Goal: Task Accomplishment & Management: Manage account settings

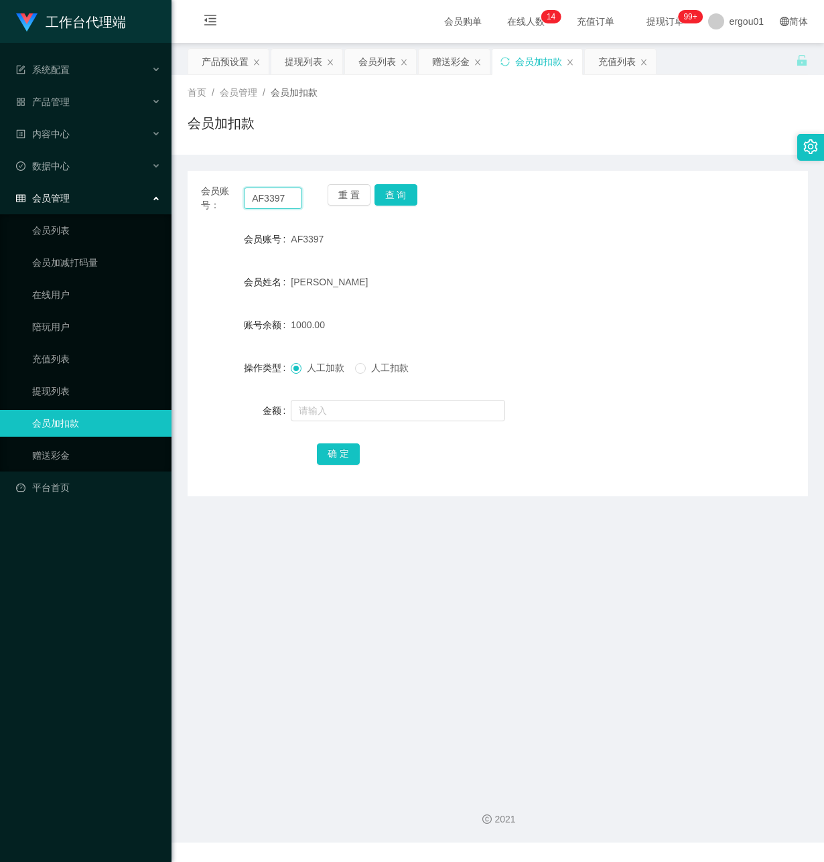
drag, startPoint x: 290, startPoint y: 194, endPoint x: -3, endPoint y: 182, distance: 293.7
click at [0, 182] on html "工作台代理端 系统配置 产品管理 产品列表 产品预设置 开奖记录 注单管理 即时注单 内容中心 数据中心 会员管理 会员列表 会员加减打码量 在线用户 陪玩用…" at bounding box center [412, 431] width 824 height 862
paste input "xiaoliang2"
type input "xiaoliang27"
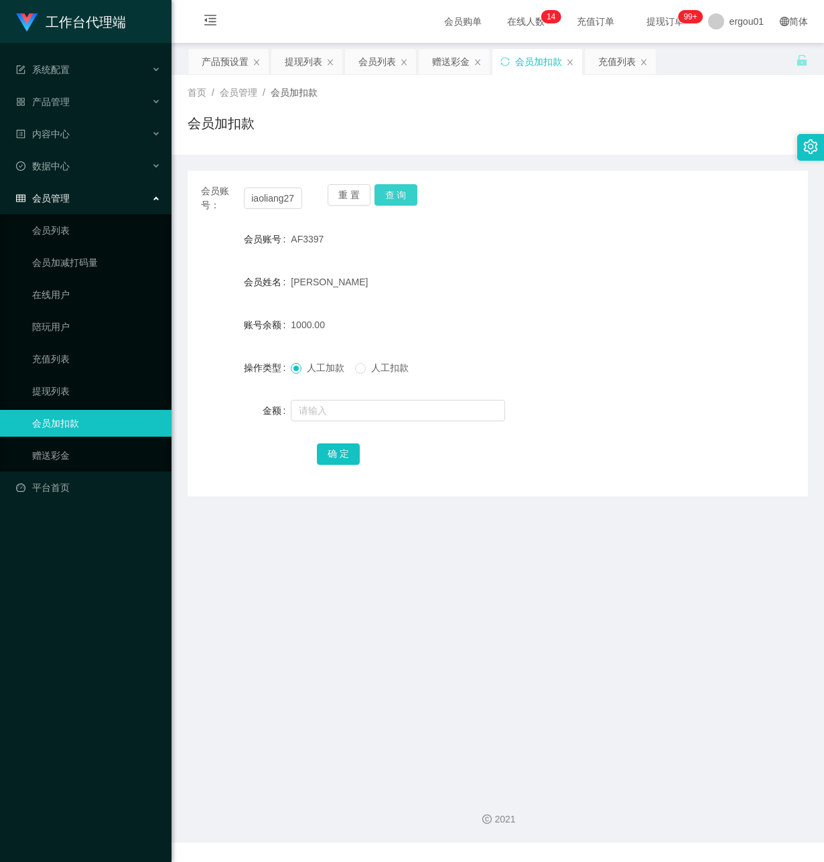
click at [390, 192] on button "查 询" at bounding box center [395, 194] width 43 height 21
click at [346, 403] on input "text" at bounding box center [398, 410] width 214 height 21
type input "100"
click at [346, 451] on button "确 定" at bounding box center [338, 453] width 43 height 21
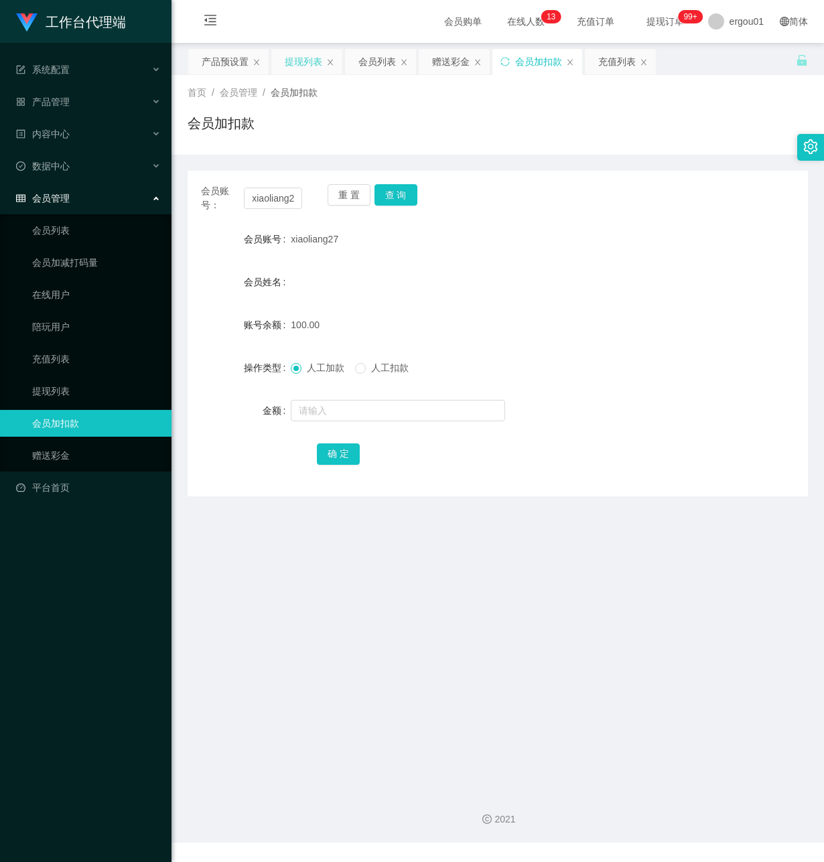
click at [299, 59] on div "提现列表" at bounding box center [304, 61] width 38 height 25
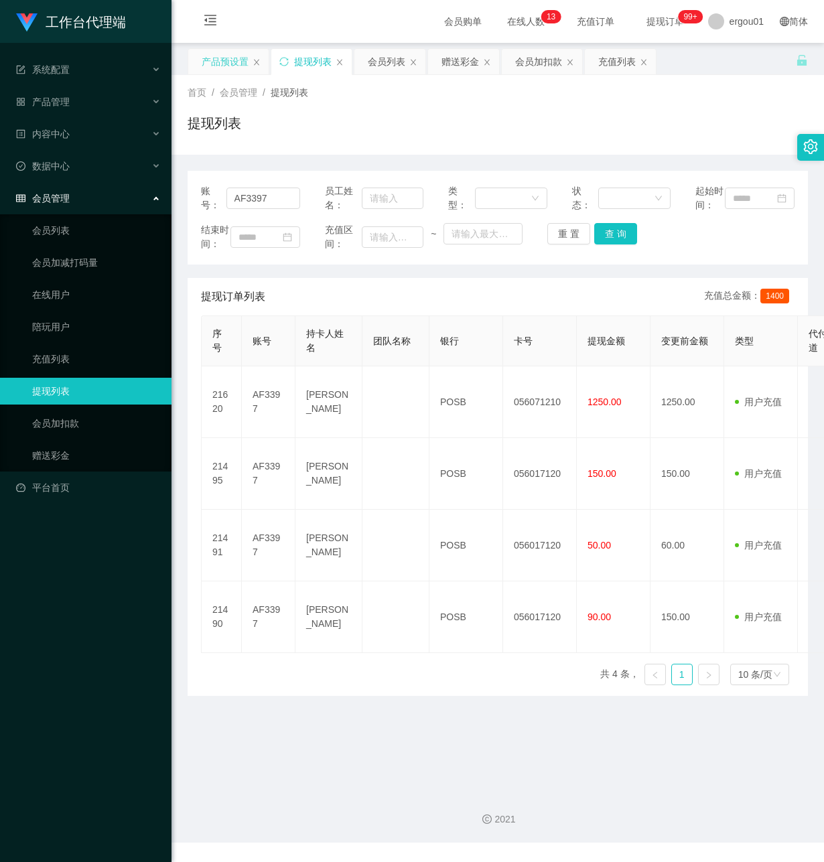
click at [238, 63] on div "产品预设置" at bounding box center [225, 61] width 47 height 25
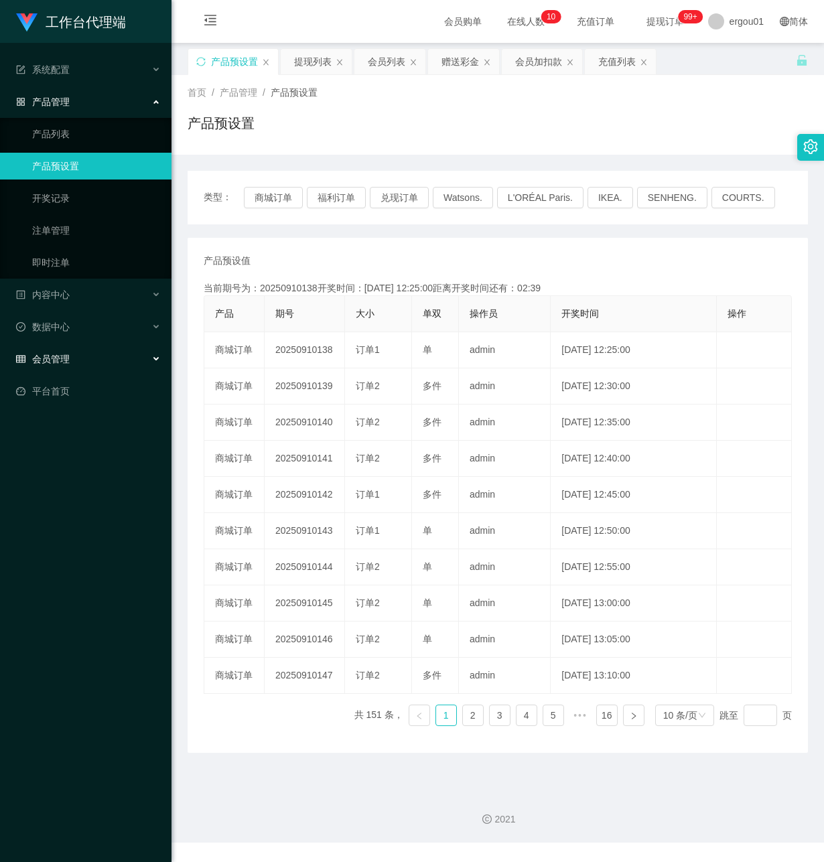
click at [75, 346] on div "会员管理" at bounding box center [85, 359] width 171 height 27
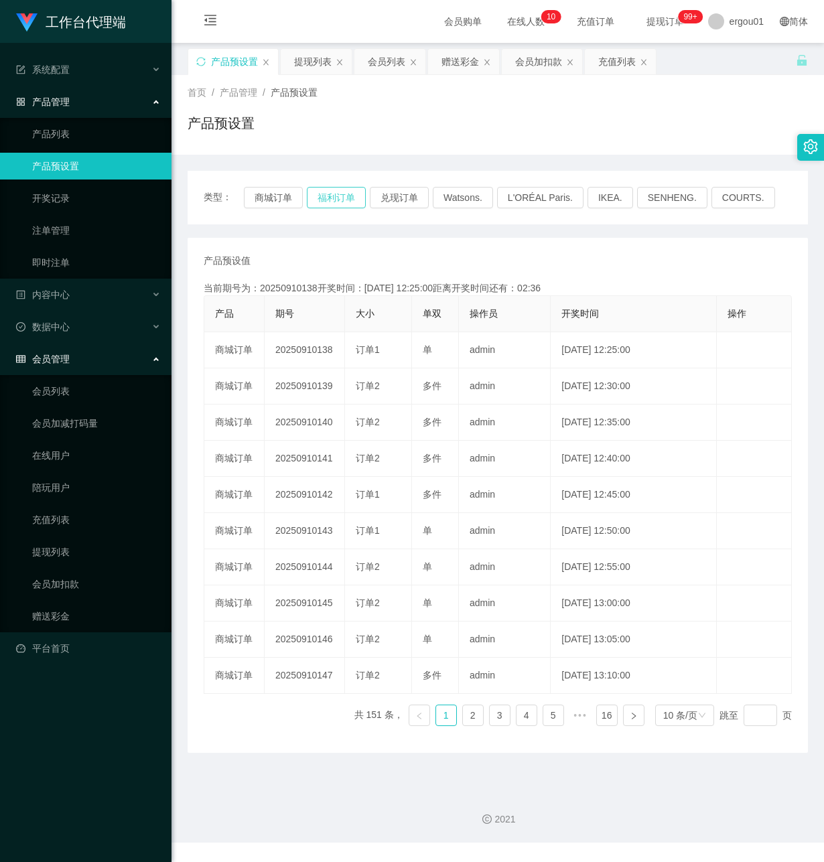
drag, startPoint x: 320, startPoint y: 60, endPoint x: 356, endPoint y: 204, distance: 147.9
click at [320, 60] on div "提现列表" at bounding box center [313, 61] width 38 height 25
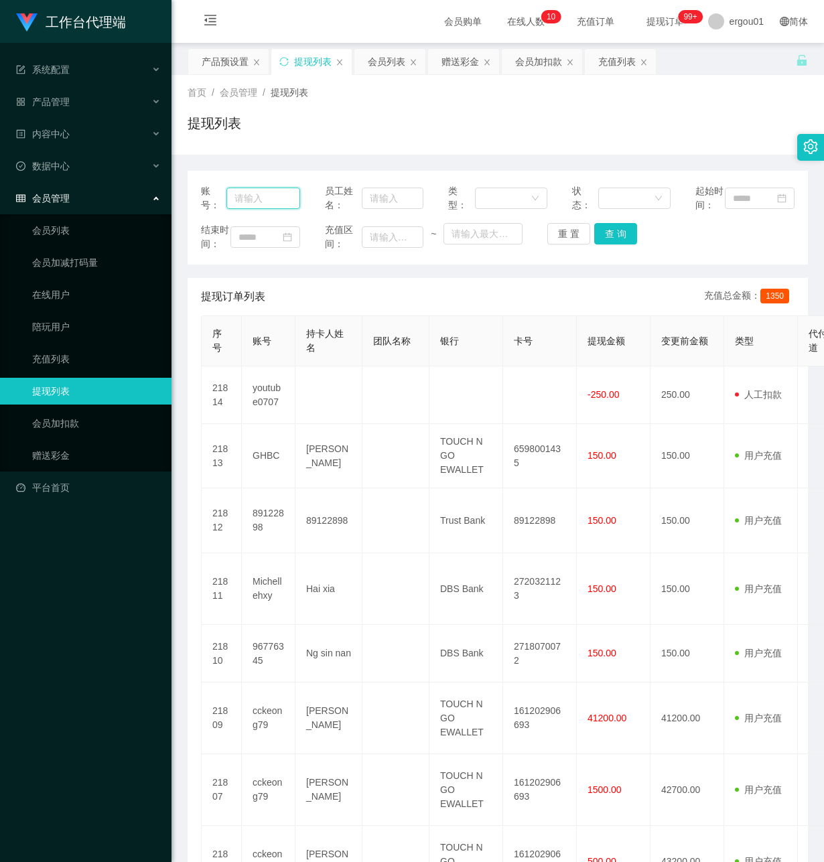
click at [271, 205] on input "text" at bounding box center [263, 198] width 74 height 21
paste input "xiaoliang27"
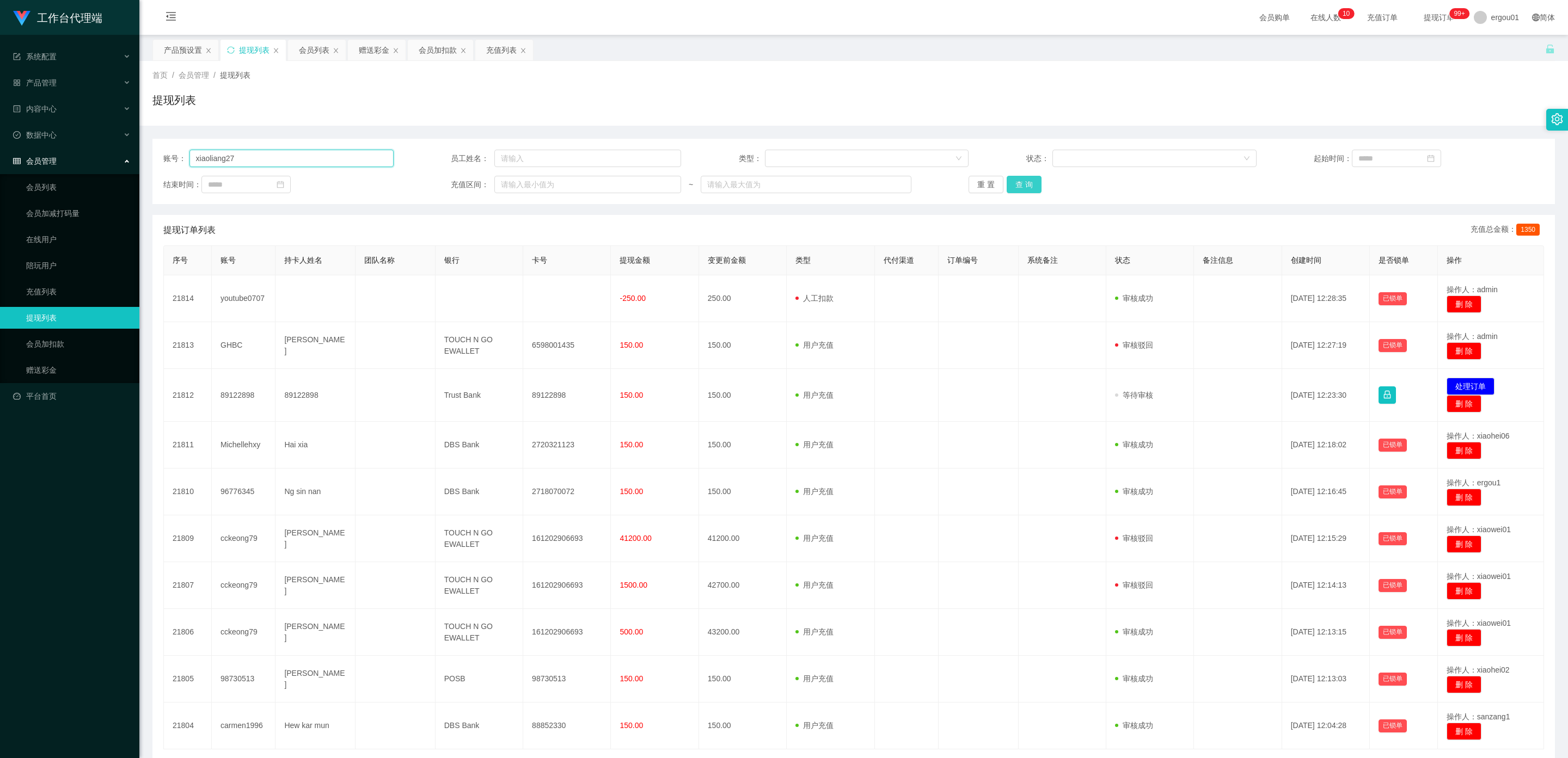
type input "xiaoliang27"
click at [669, 179] on button "查 询" at bounding box center [1024, 184] width 35 height 17
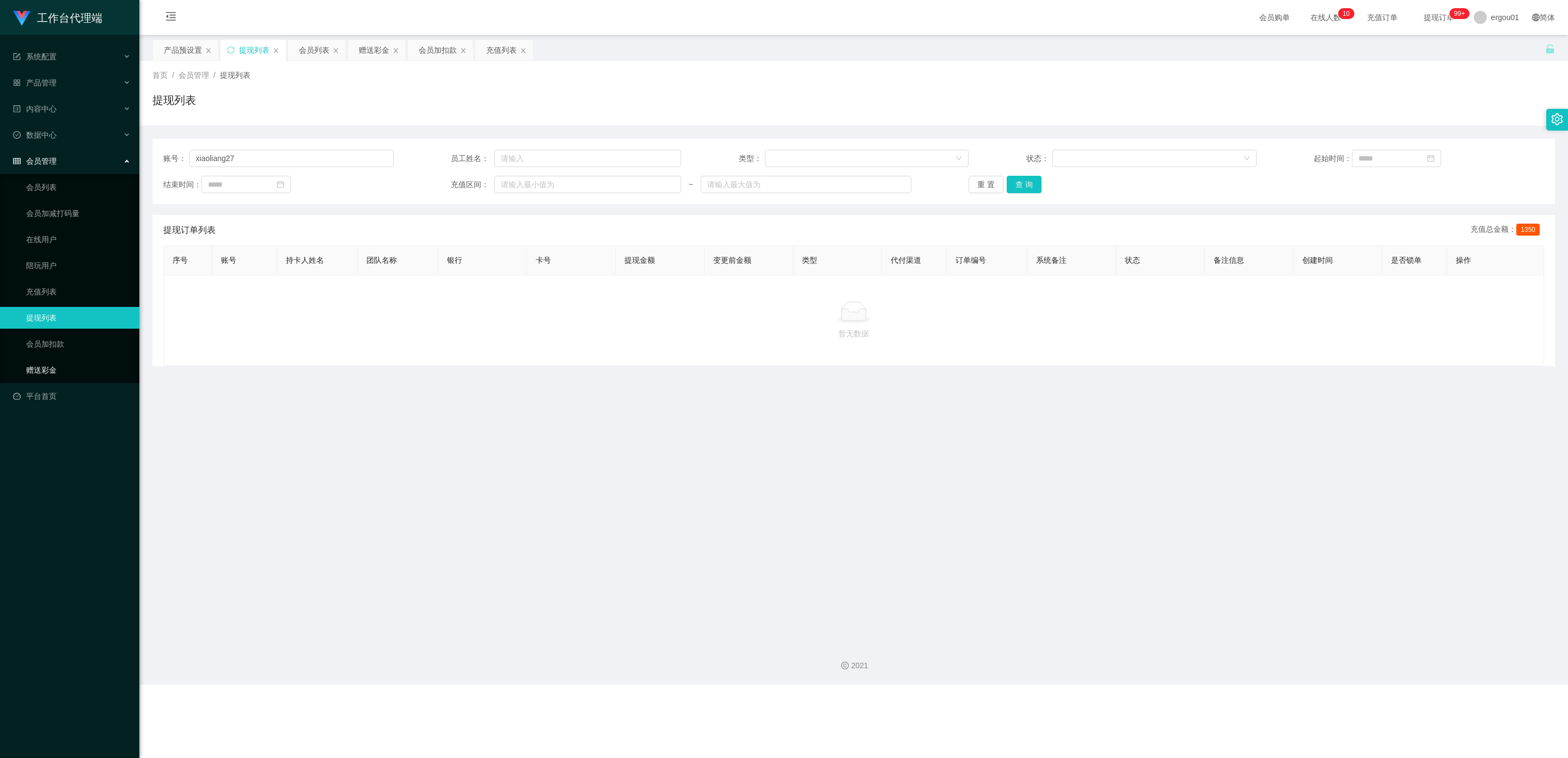
click at [67, 359] on link "赠送彩金" at bounding box center [78, 370] width 105 height 22
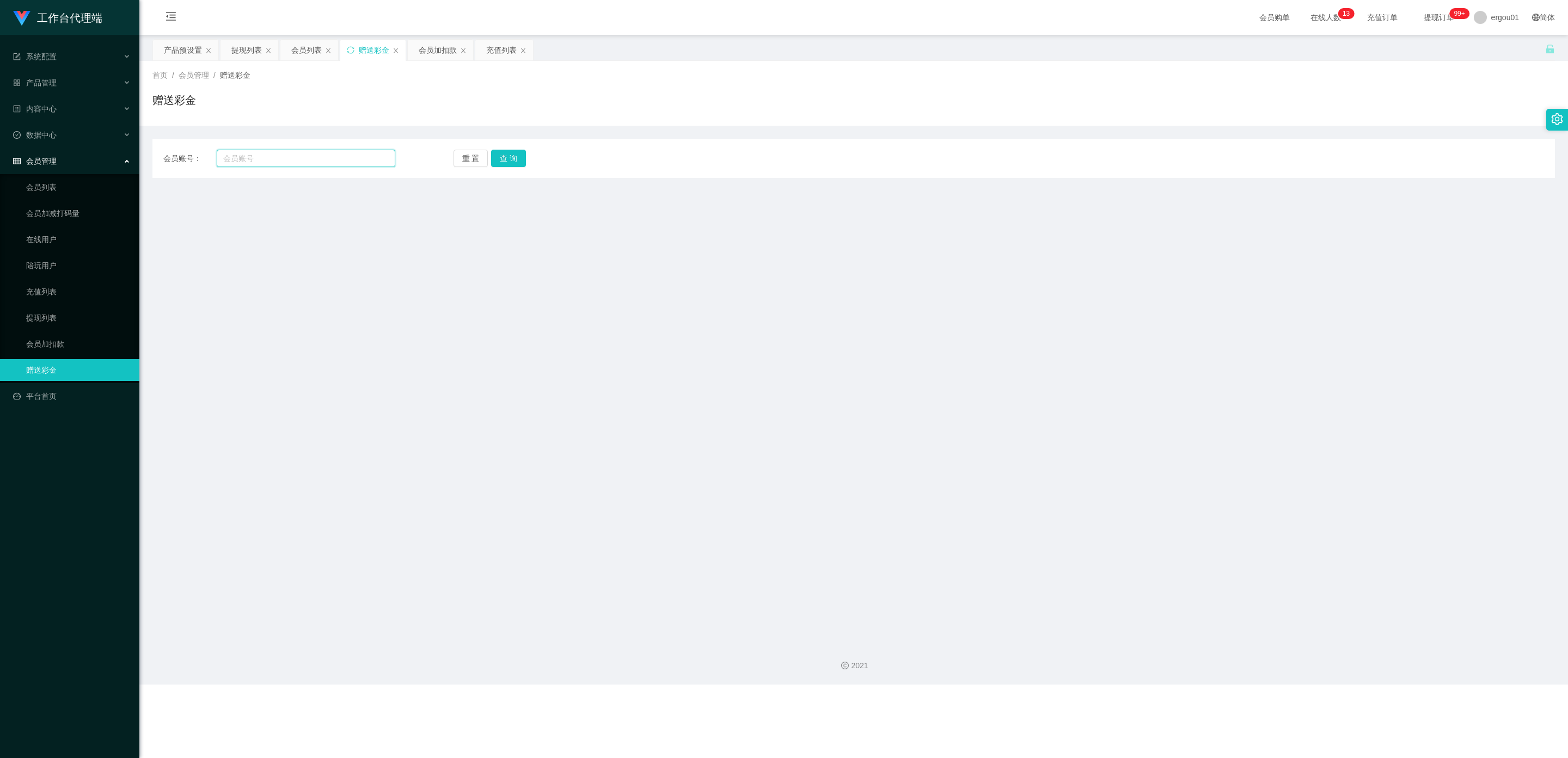
click at [262, 155] on input "text" at bounding box center [306, 158] width 179 height 17
paste input "xiaoliang27"
type input "xiaoliang27"
click at [518, 158] on button "查 询" at bounding box center [508, 158] width 35 height 17
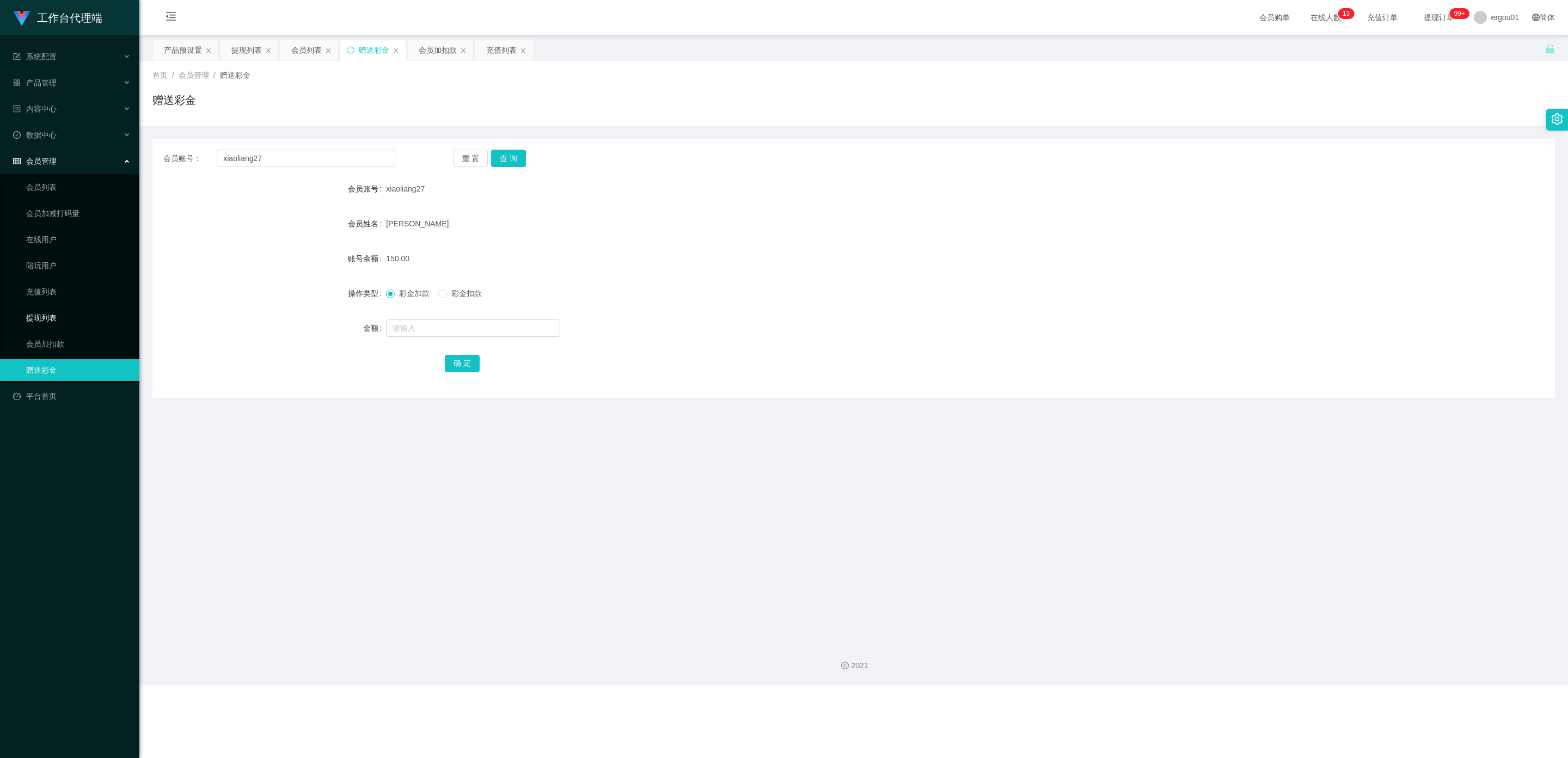
click at [32, 307] on link "提现列表" at bounding box center [78, 318] width 105 height 22
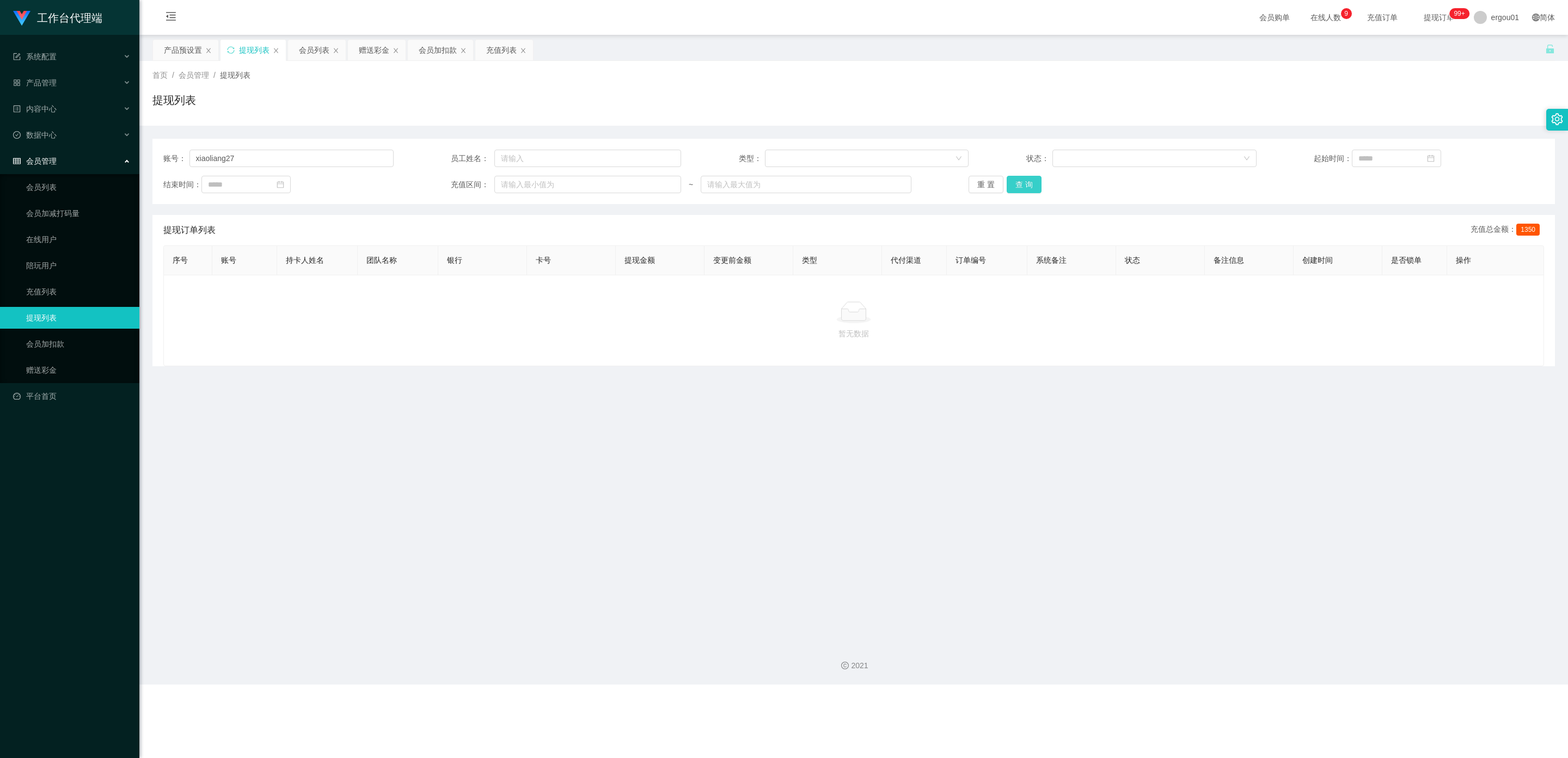
click at [669, 181] on button "查 询" at bounding box center [1024, 184] width 35 height 17
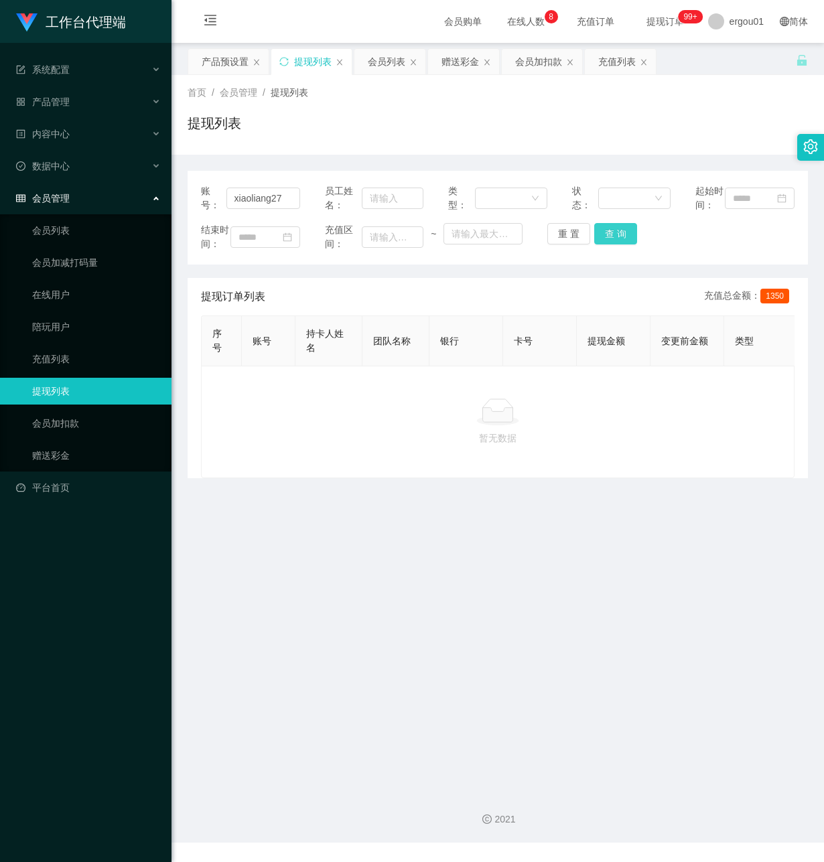
click at [616, 239] on button "查 询" at bounding box center [615, 233] width 43 height 21
click at [600, 245] on button "查 询" at bounding box center [615, 233] width 43 height 21
drag, startPoint x: 231, startPoint y: 658, endPoint x: 669, endPoint y: 282, distance: 577.2
click at [248, 654] on main "关闭左侧 关闭右侧 关闭其它 刷新页面 产品预设置 提现列表 会员列表 赠送彩金 会员加扣款 充值列表 首页 / 会员管理 / 提现列表 / 提现列表 账号：…" at bounding box center [497, 412] width 652 height 738
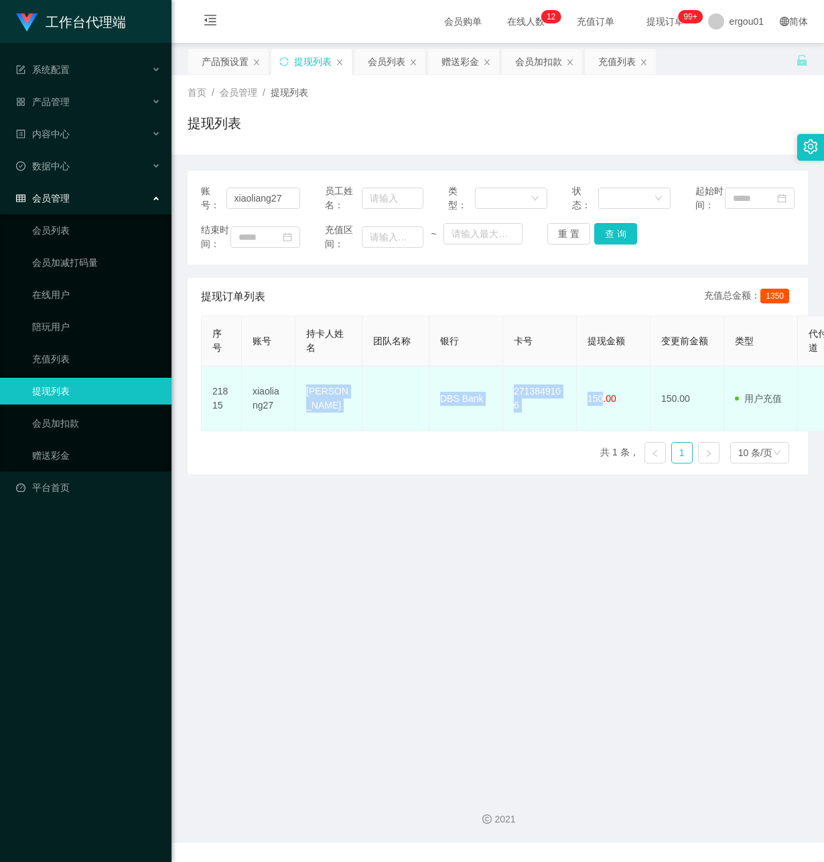
drag, startPoint x: 601, startPoint y: 425, endPoint x: 303, endPoint y: 427, distance: 297.4
click at [303, 427] on tr "21815 xiaoliang27 FU LIANG DBS Bank 2713849106 150.00 150.00 用户充值 人工扣款 审核驳回 审核成…" at bounding box center [779, 398] width 1154 height 65
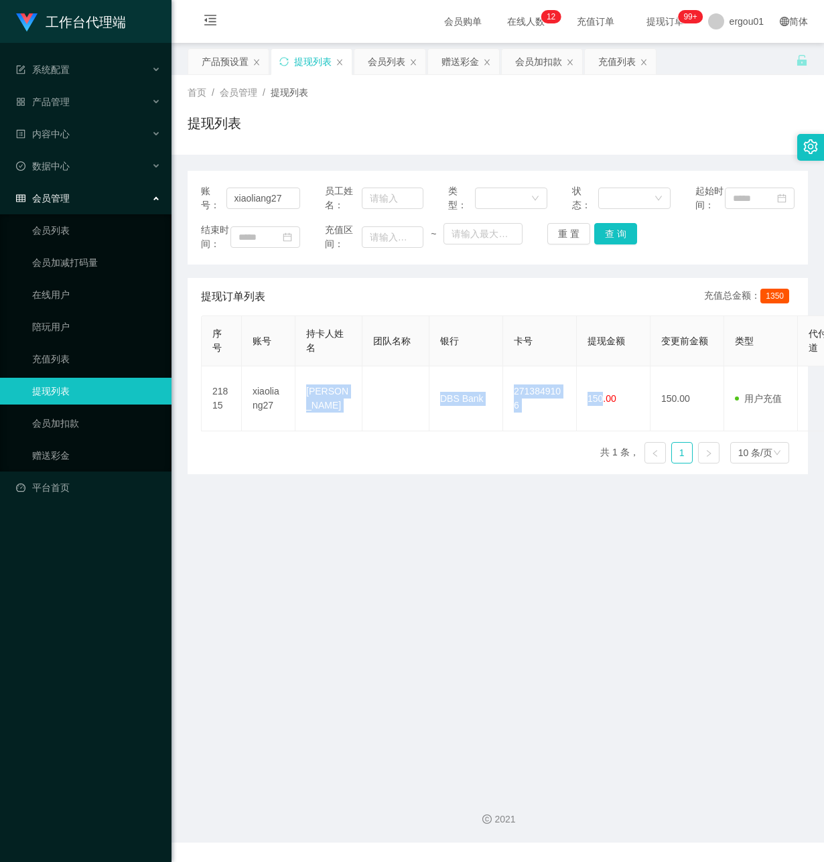
copy tr "FU LIANG DBS Bank 2713849106 150"
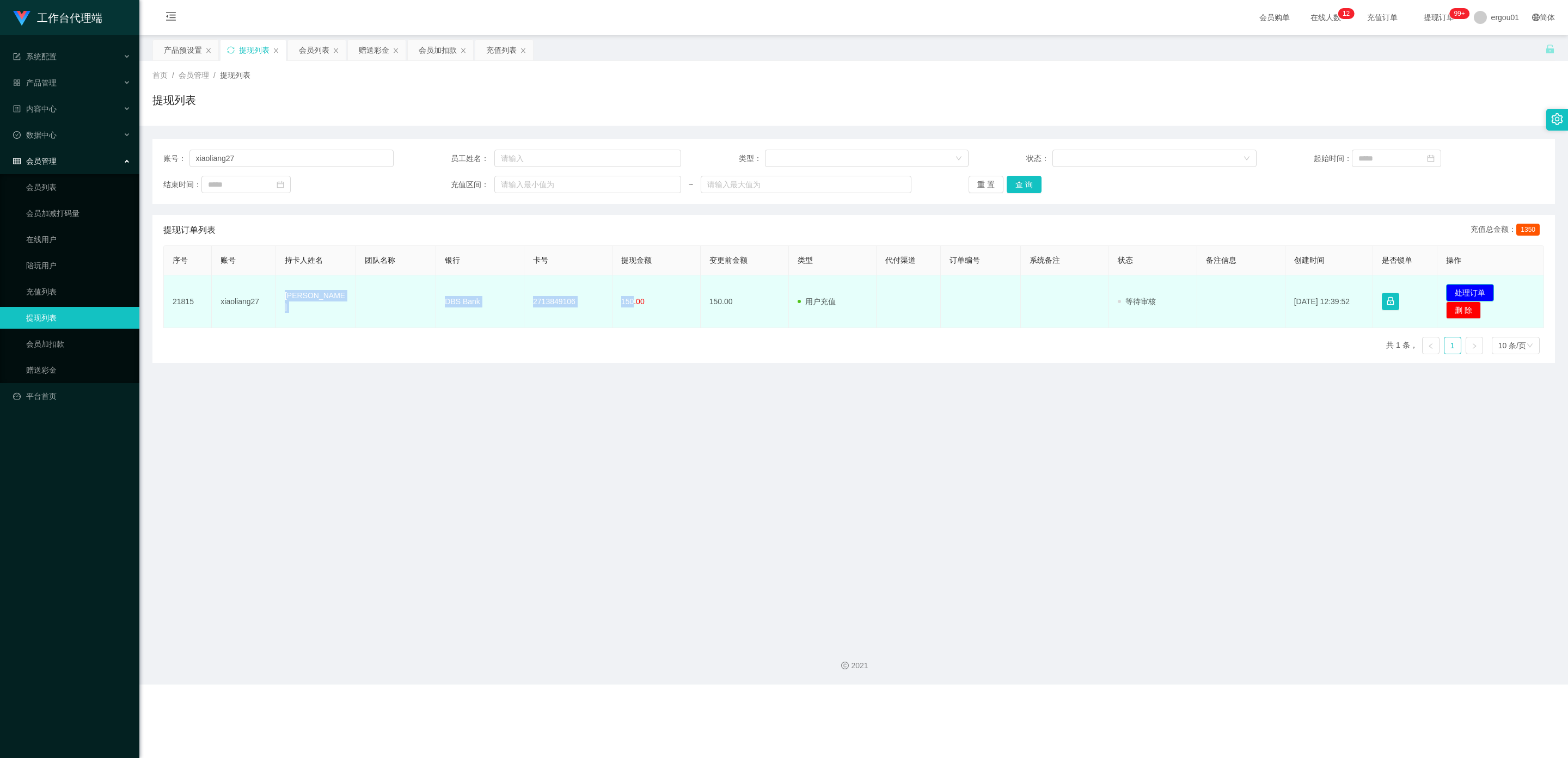
click at [669, 289] on button "处理订单" at bounding box center [1470, 292] width 48 height 17
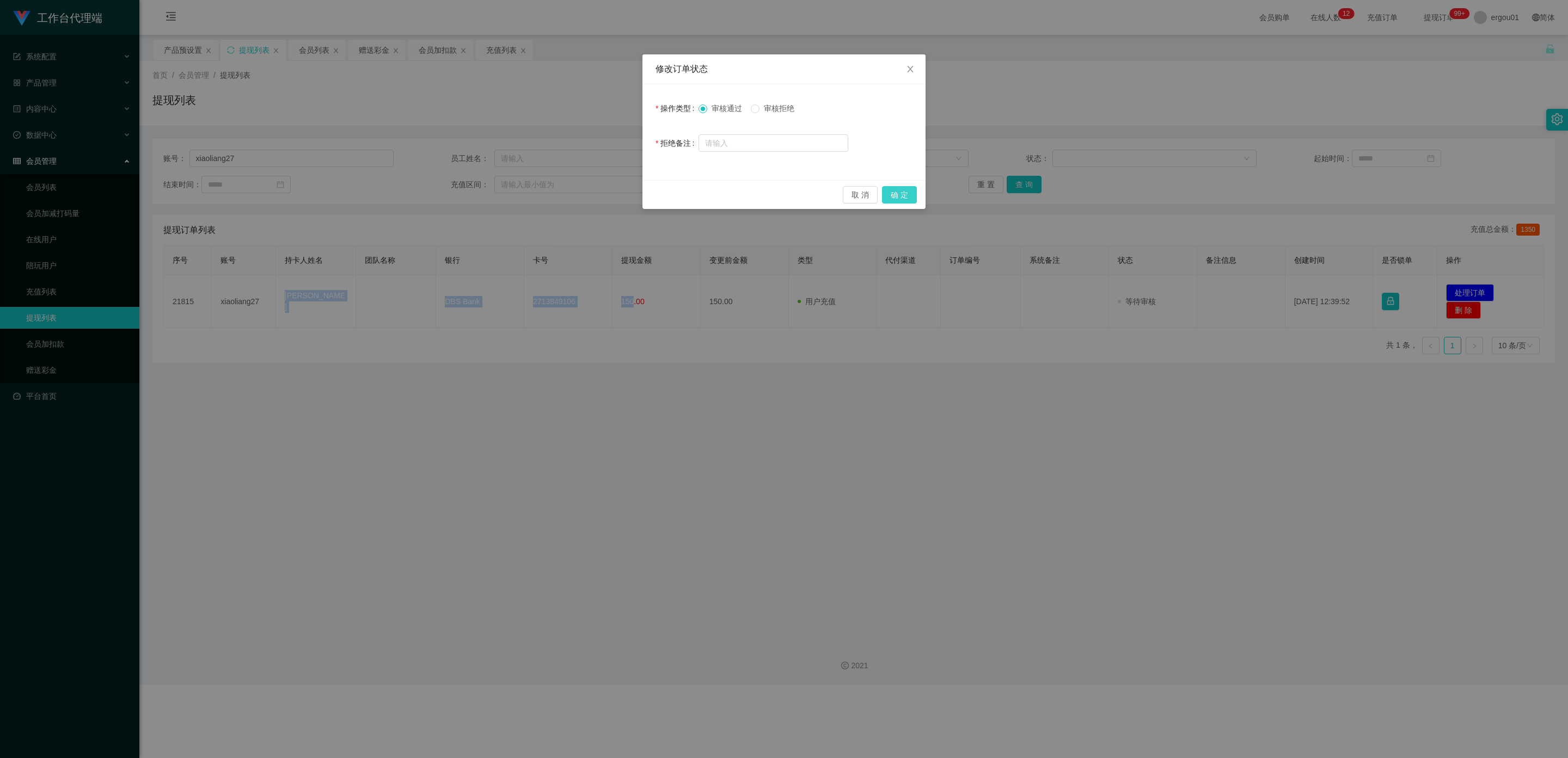
click at [669, 189] on button "确 定" at bounding box center [899, 194] width 35 height 17
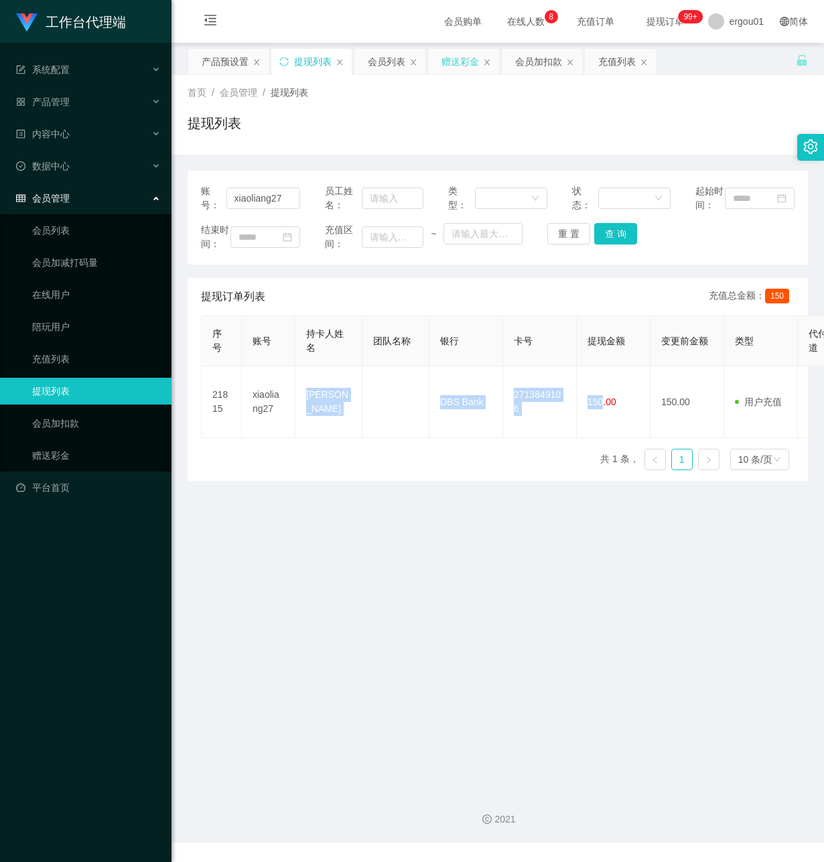
click at [466, 63] on div "赠送彩金" at bounding box center [460, 61] width 38 height 25
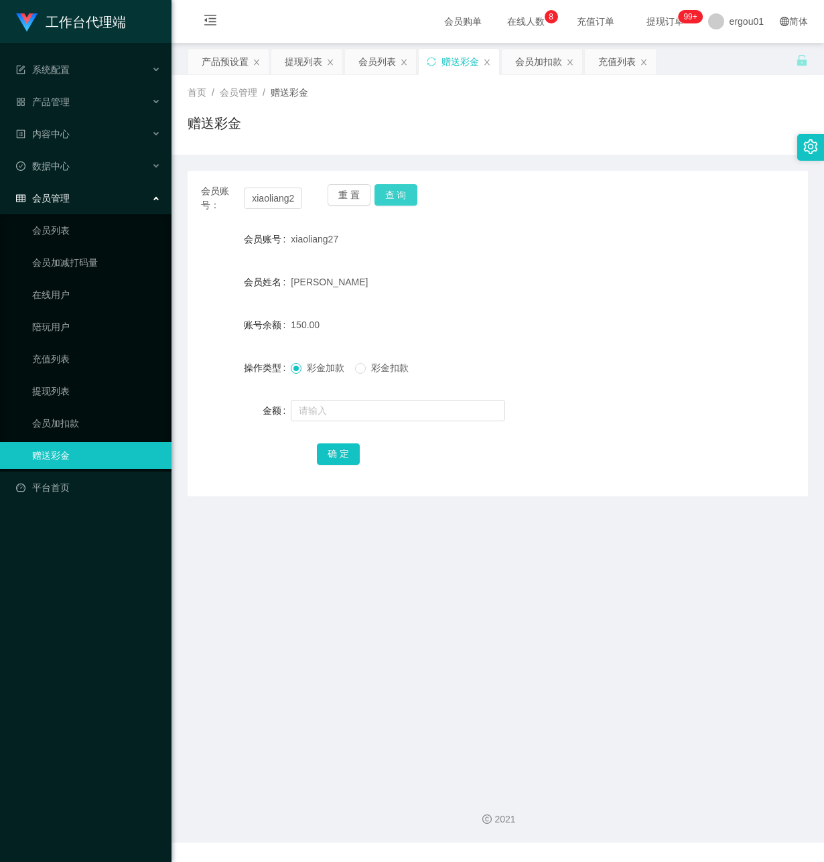
click at [389, 189] on button "查 询" at bounding box center [395, 194] width 43 height 21
click at [374, 409] on input "text" at bounding box center [398, 410] width 214 height 21
type input "5"
click at [344, 456] on button "确 定" at bounding box center [338, 453] width 43 height 21
click at [316, 409] on input "text" at bounding box center [398, 410] width 214 height 21
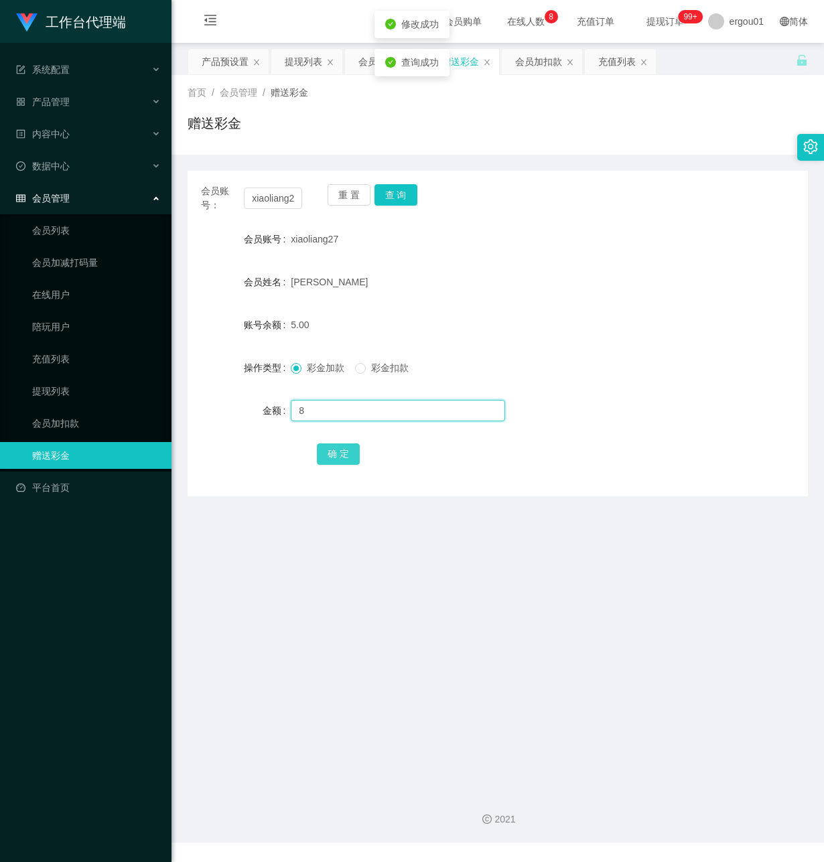
type input "8"
click at [338, 457] on button "确 定" at bounding box center [338, 453] width 43 height 21
drag, startPoint x: 314, startPoint y: 661, endPoint x: 595, endPoint y: 242, distance: 505.0
click at [316, 649] on main "关闭左侧 关闭右侧 关闭其它 刷新页面 产品预设置 提现列表 会员列表 赠送彩金 会员加扣款 充值列表 首页 / 会员管理 / 赠送彩金 / 赠送彩金 会员账…" at bounding box center [497, 412] width 652 height 738
